Goal: Contribute content: Contribute content

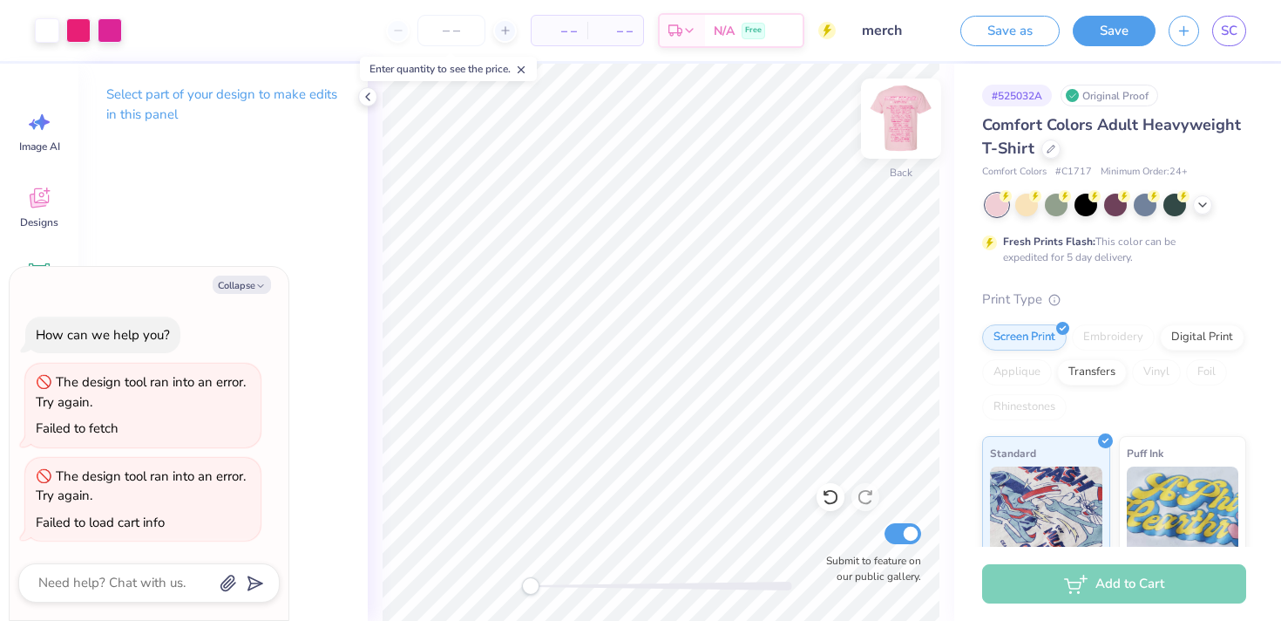
click at [904, 144] on img at bounding box center [901, 119] width 70 height 70
click at [1125, 34] on button "Save" at bounding box center [1114, 28] width 83 height 31
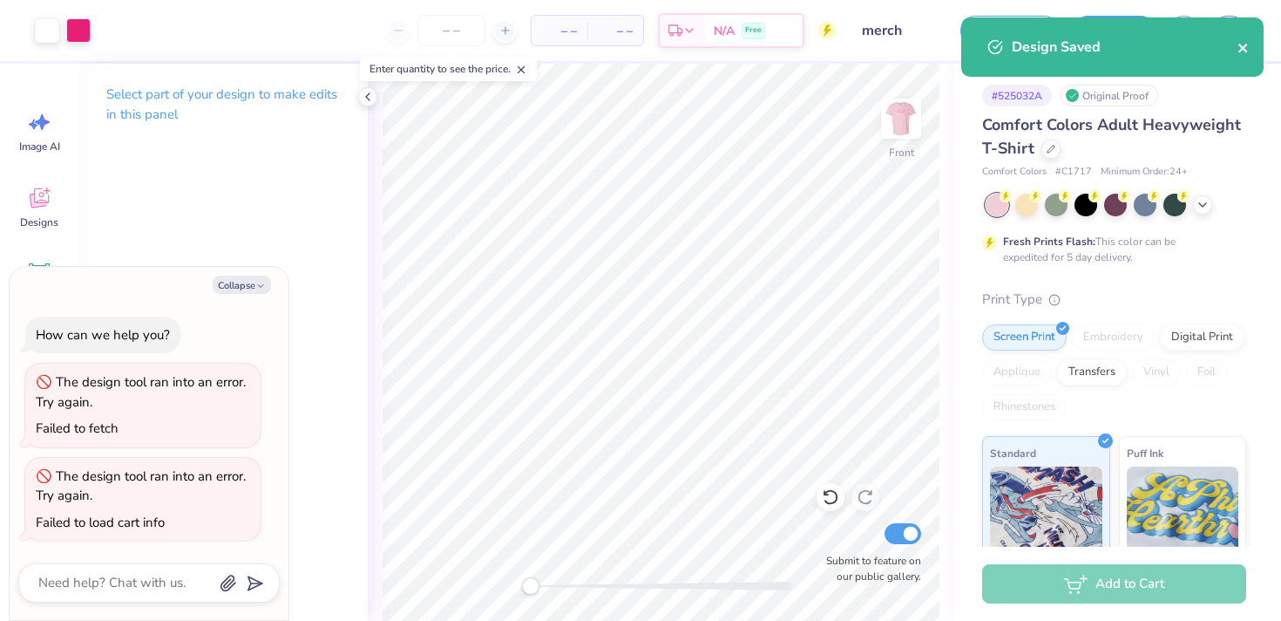
click at [1247, 51] on icon "close" at bounding box center [1243, 48] width 9 height 9
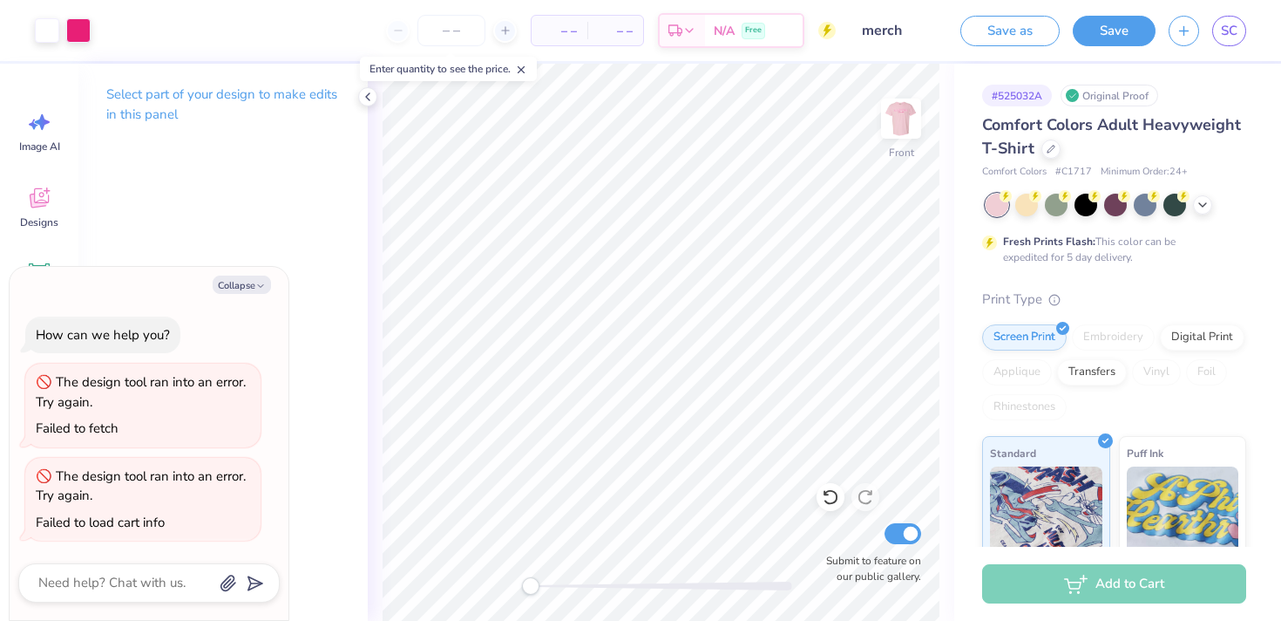
click at [1226, 24] on div "Design Saved" at bounding box center [1112, 53] width 309 height 79
click at [1227, 33] on body "Art colors – – Per Item – – Total Est. Delivery N/A Free Design Title merch Sav…" at bounding box center [640, 310] width 1281 height 621
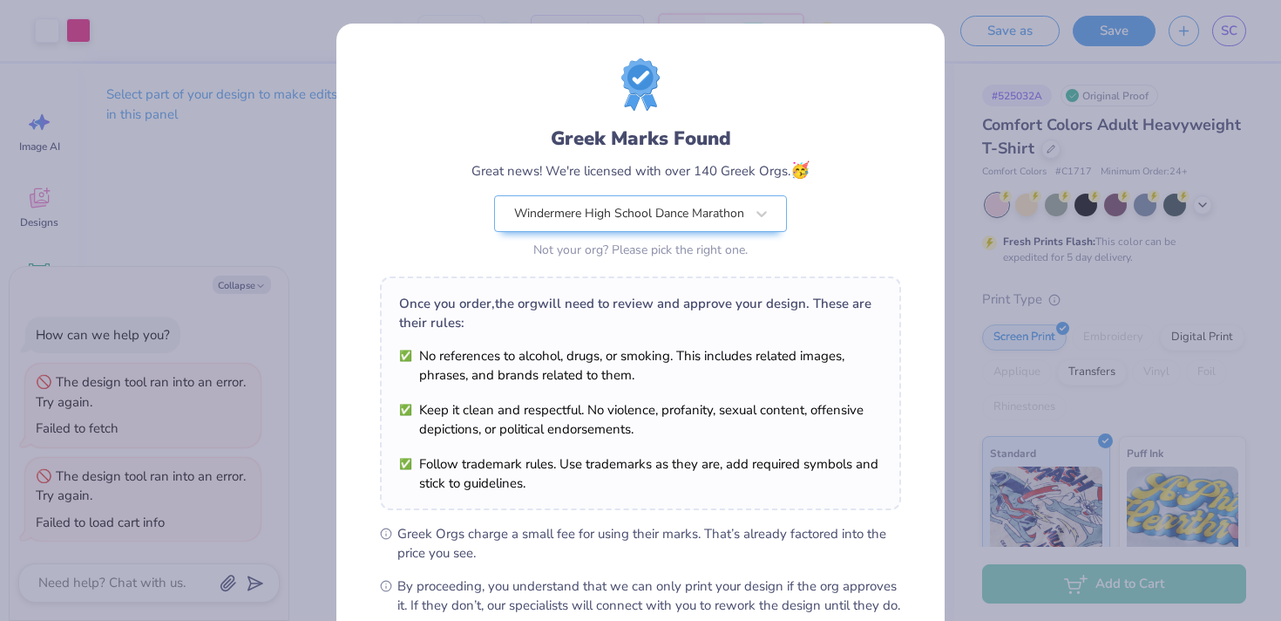
scroll to position [195, 0]
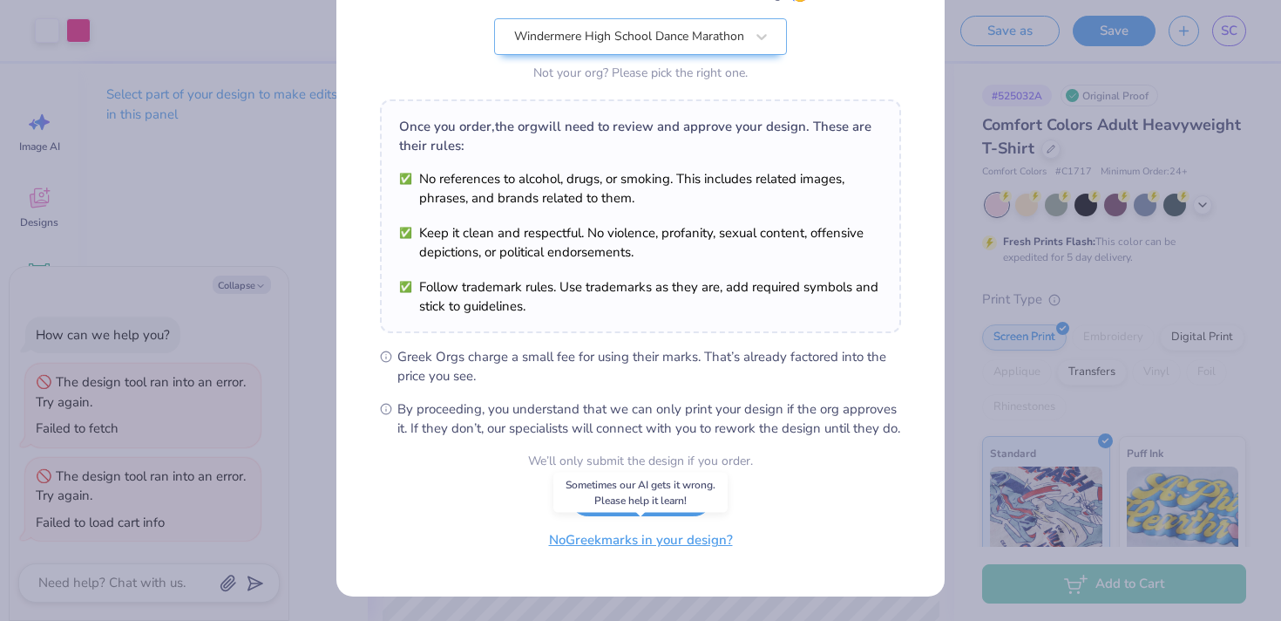
click at [613, 539] on button "No Greek marks in your design?" at bounding box center [641, 540] width 214 height 36
type textarea "x"
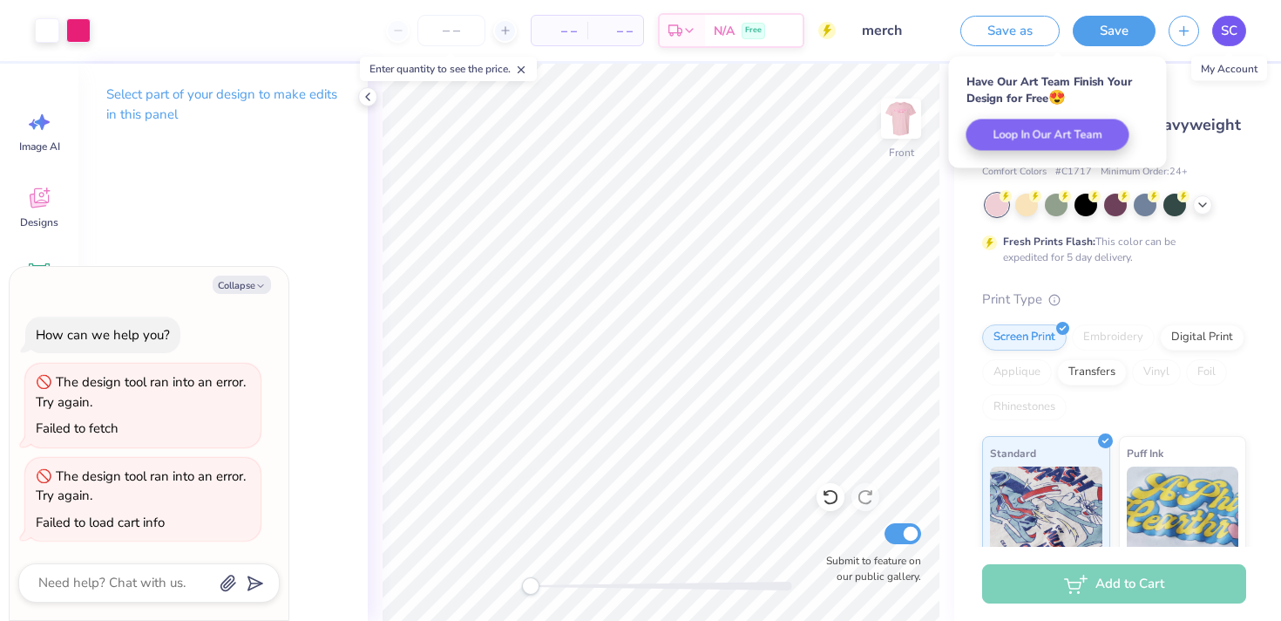
click at [1228, 44] on link "SC" at bounding box center [1229, 31] width 34 height 31
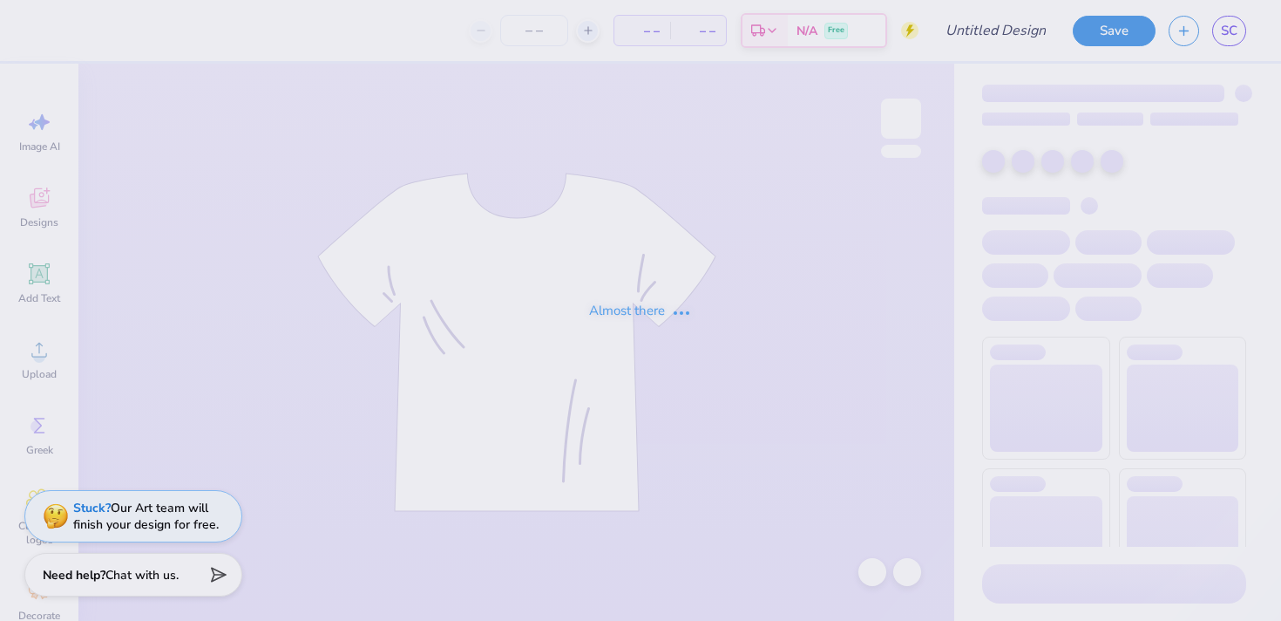
type input "merch"
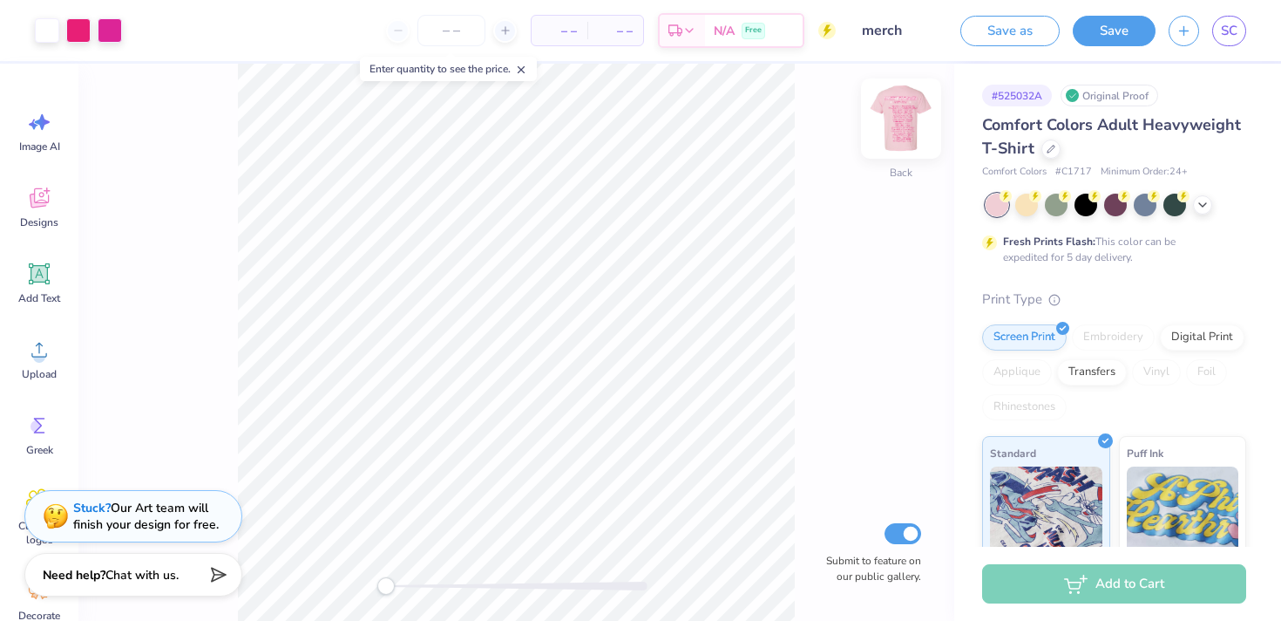
click at [894, 133] on img at bounding box center [901, 119] width 70 height 70
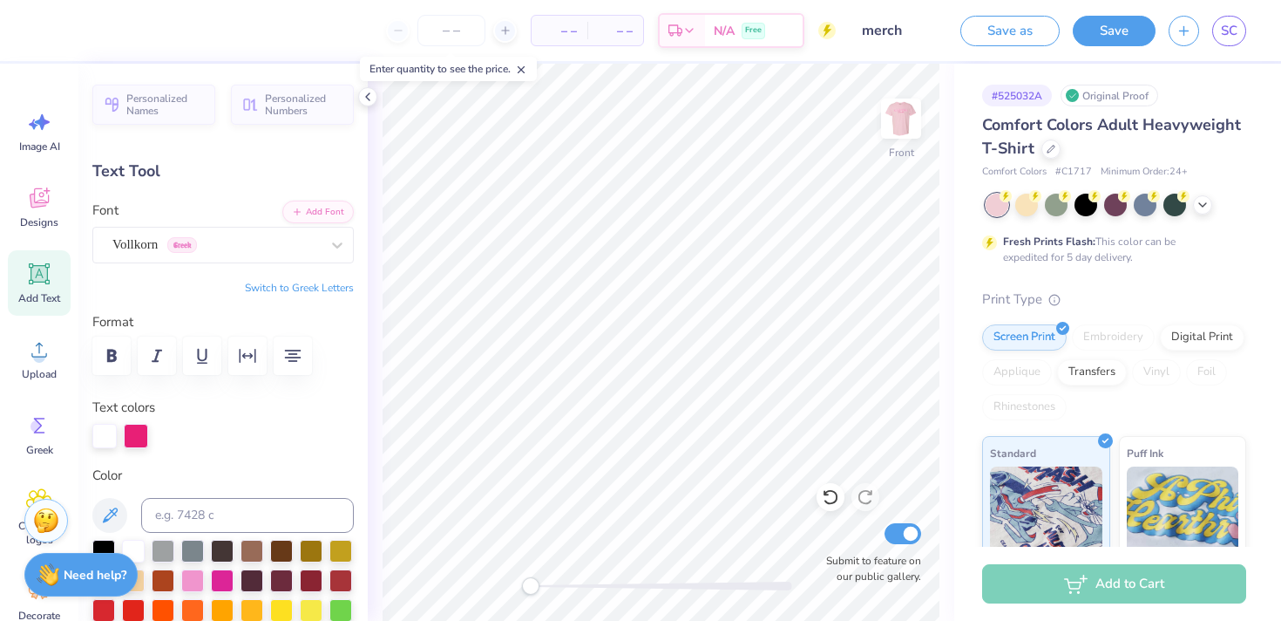
scroll to position [26, 3]
type textarea "Chase Prevett...Executive Director Jenna Paulsen...Asst. Executive Director Emm…"
click at [911, 120] on img at bounding box center [901, 119] width 70 height 70
click at [909, 126] on img at bounding box center [901, 119] width 70 height 70
click at [902, 130] on img at bounding box center [901, 119] width 70 height 70
